Goal: Information Seeking & Learning: Learn about a topic

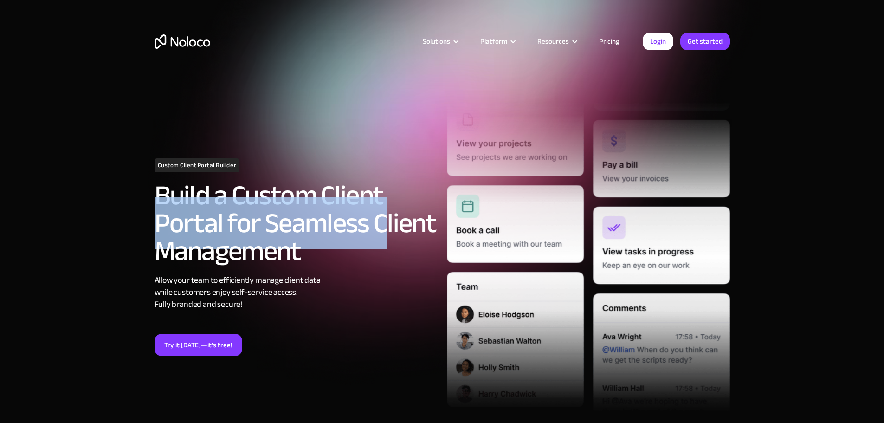
drag, startPoint x: 159, startPoint y: 228, endPoint x: 392, endPoint y: 227, distance: 233.3
click at [391, 227] on h2 "Build a Custom Client Portal for Seamless Client Management" at bounding box center [295, 222] width 283 height 83
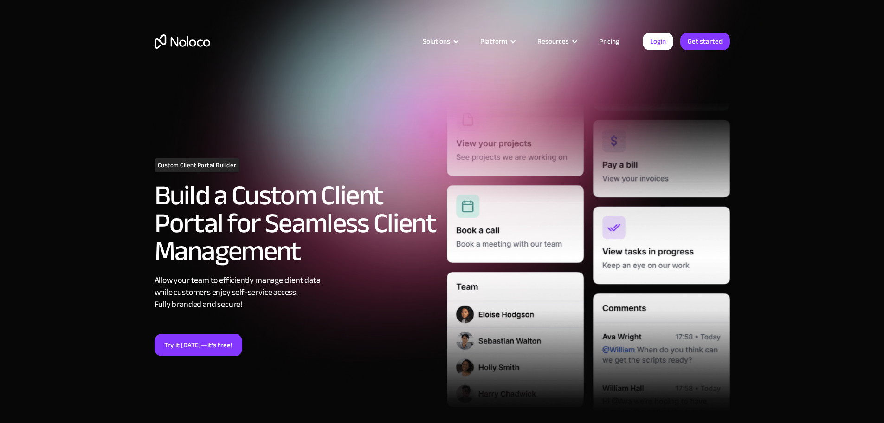
click at [402, 227] on h2 "Build a Custom Client Portal for Seamless Client Management" at bounding box center [295, 222] width 283 height 83
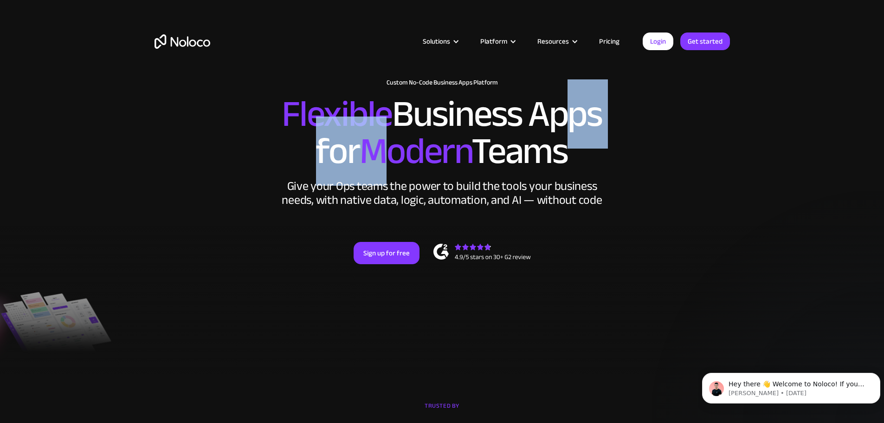
drag, startPoint x: 389, startPoint y: 139, endPoint x: 564, endPoint y: 135, distance: 174.4
click at [562, 135] on h2 "Flexible Business Apps for Modern Teams" at bounding box center [441, 133] width 575 height 74
click at [564, 135] on h2 "Flexible Business Apps for Modern Teams" at bounding box center [441, 133] width 575 height 74
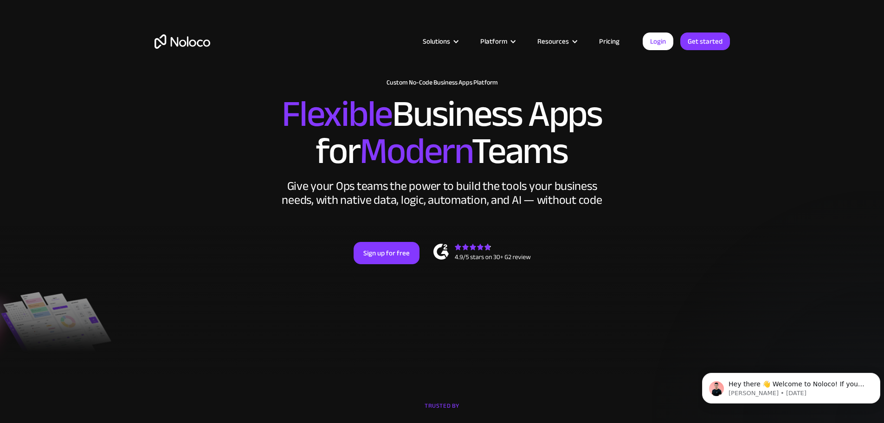
click at [464, 173] on span "Modern" at bounding box center [415, 150] width 112 height 69
click at [878, 372] on icon "Dismiss notification" at bounding box center [877, 374] width 5 height 5
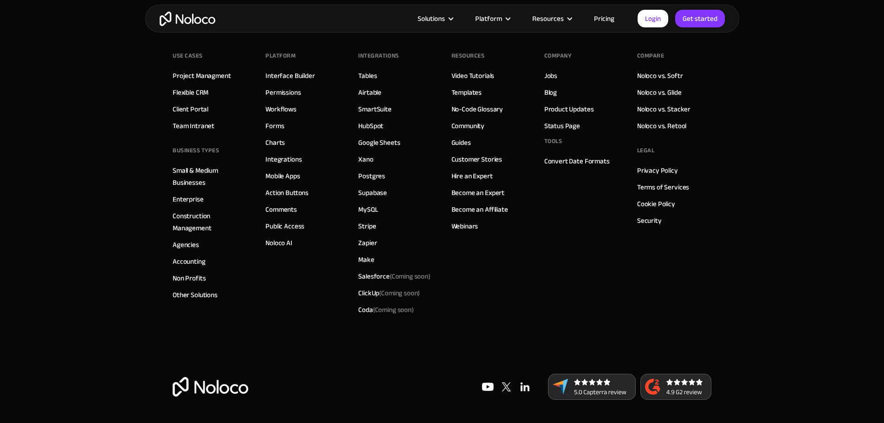
scroll to position [4954, 0]
